Goal: Task Accomplishment & Management: Use online tool/utility

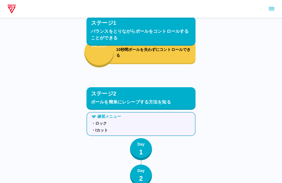
scroll to position [668, 0]
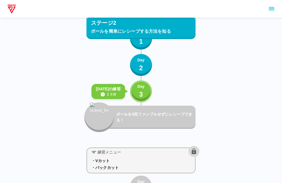
click at [143, 91] on div "Day 3" at bounding box center [140, 92] width 7 height 16
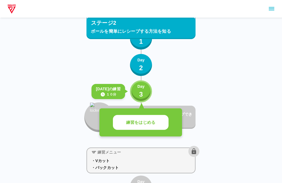
click at [149, 124] on p "練習をはじめる" at bounding box center [140, 122] width 29 height 6
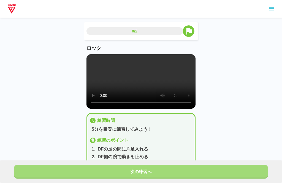
click at [154, 170] on button "次の練習へ" at bounding box center [141, 172] width 254 height 14
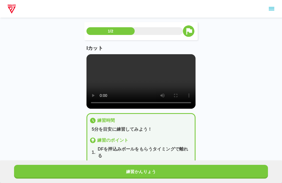
click at [150, 174] on button "練習かんりょう" at bounding box center [141, 172] width 254 height 14
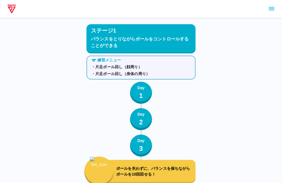
click at [273, 9] on icon "sidemenu" at bounding box center [271, 9] width 7 height 7
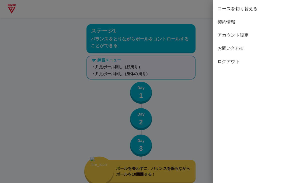
click at [273, 9] on span "コースを切り替える" at bounding box center [247, 9] width 60 height 7
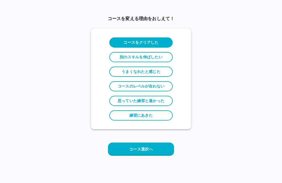
click at [159, 152] on button "コース選択へ" at bounding box center [141, 149] width 66 height 13
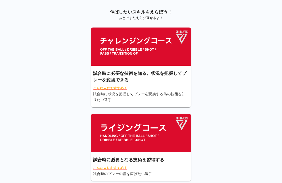
click at [174, 54] on img at bounding box center [141, 47] width 100 height 38
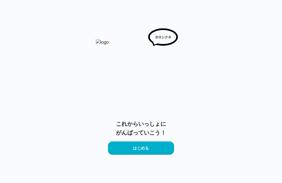
click at [155, 148] on button "はじめる" at bounding box center [141, 147] width 66 height 13
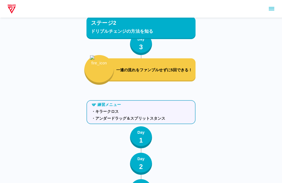
scroll to position [998, 0]
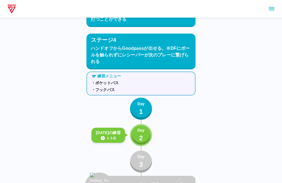
click at [144, 132] on p "Day" at bounding box center [140, 131] width 7 height 6
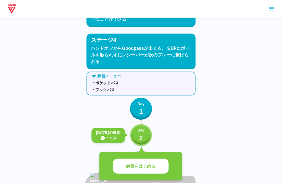
scroll to position [954, 0]
click at [159, 166] on button "練習をはじめる" at bounding box center [141, 166] width 56 height 15
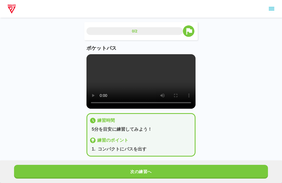
click at [155, 173] on button "次の練習へ" at bounding box center [141, 172] width 254 height 14
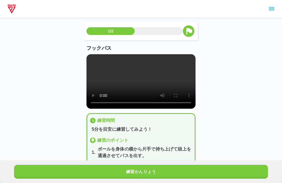
click at [159, 170] on button "練習かんりょう" at bounding box center [141, 172] width 254 height 14
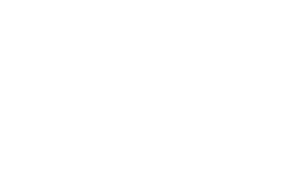
click at [273, 2] on html at bounding box center [141, 1] width 282 height 2
click at [272, 8] on icon "sidemenu" at bounding box center [269, 11] width 7 height 7
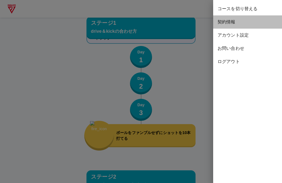
scroll to position [998, 0]
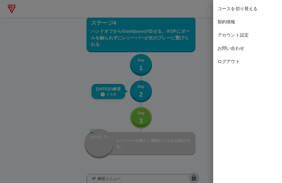
click at [232, 63] on span "ログアウト" at bounding box center [247, 61] width 60 height 7
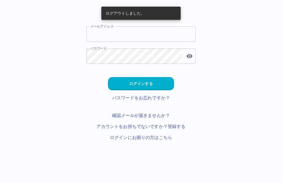
click at [149, 38] on input "メールアドレス" at bounding box center [140, 33] width 109 height 15
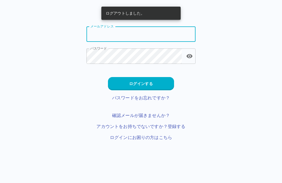
click at [149, 38] on input "メールアドレス" at bounding box center [140, 33] width 109 height 15
type input "**********"
click at [164, 87] on button "ログインする" at bounding box center [141, 83] width 66 height 13
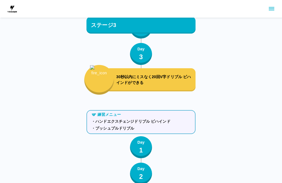
scroll to position [1211, 0]
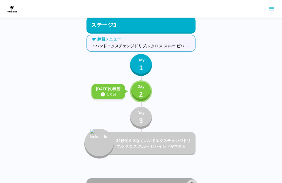
click at [144, 92] on div "Day 2" at bounding box center [140, 92] width 7 height 16
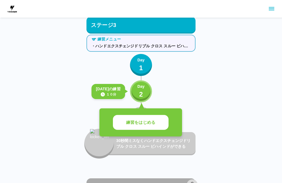
click at [163, 122] on button "練習をはじめる" at bounding box center [141, 122] width 56 height 15
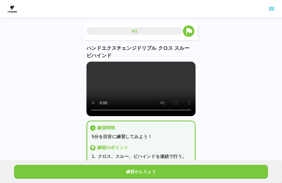
click at [154, 175] on button "練習かんりょう" at bounding box center [141, 172] width 254 height 14
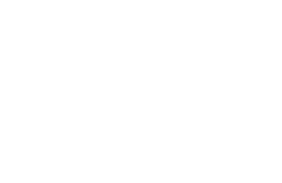
click at [181, 2] on html at bounding box center [141, 1] width 282 height 2
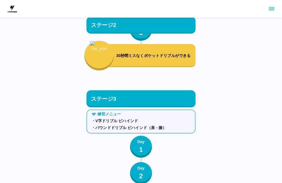
scroll to position [832, 0]
